Goal: Find contact information: Find contact information

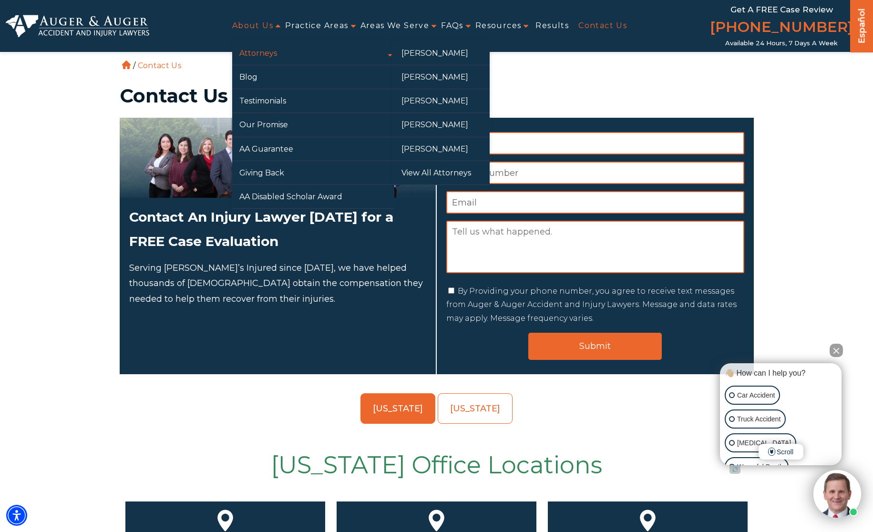
click at [262, 52] on link "Attorneys" at bounding box center [313, 52] width 162 height 23
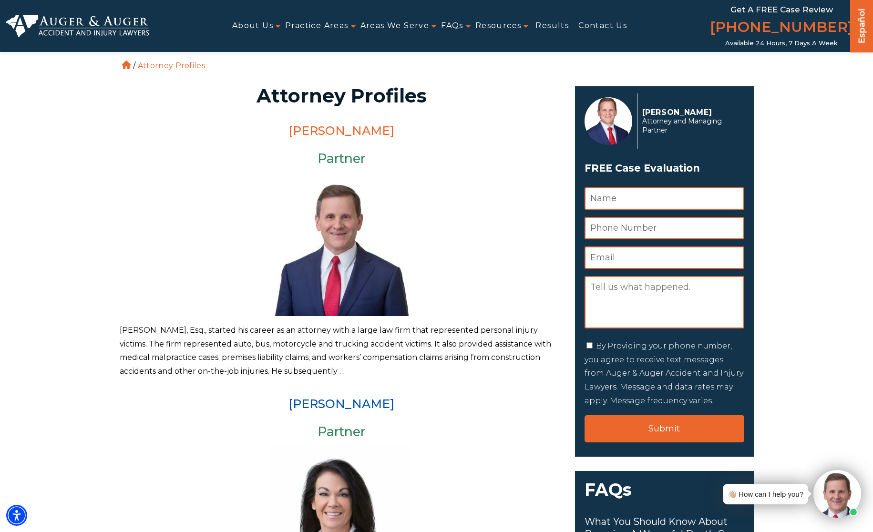
click at [328, 131] on link "[PERSON_NAME]" at bounding box center [342, 131] width 106 height 14
